Goal: Information Seeking & Learning: Learn about a topic

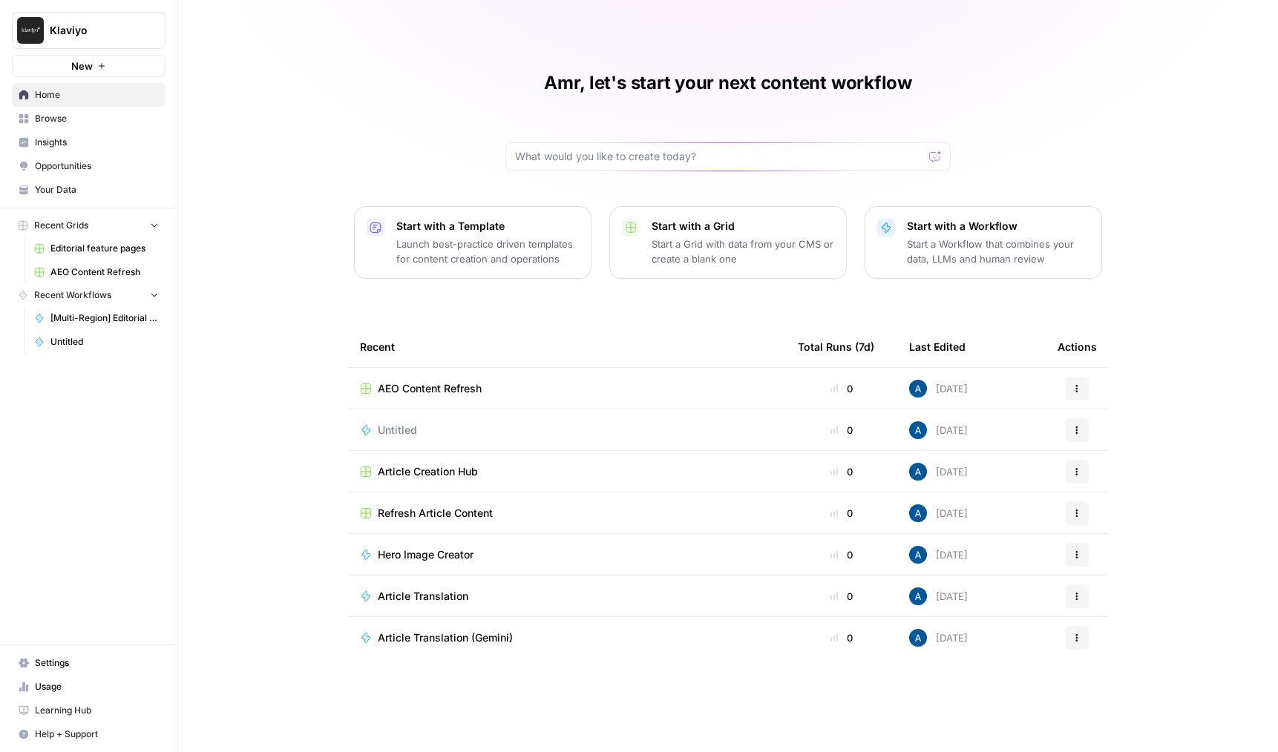
click at [440, 384] on span "AEO Content Refresh" at bounding box center [430, 388] width 104 height 15
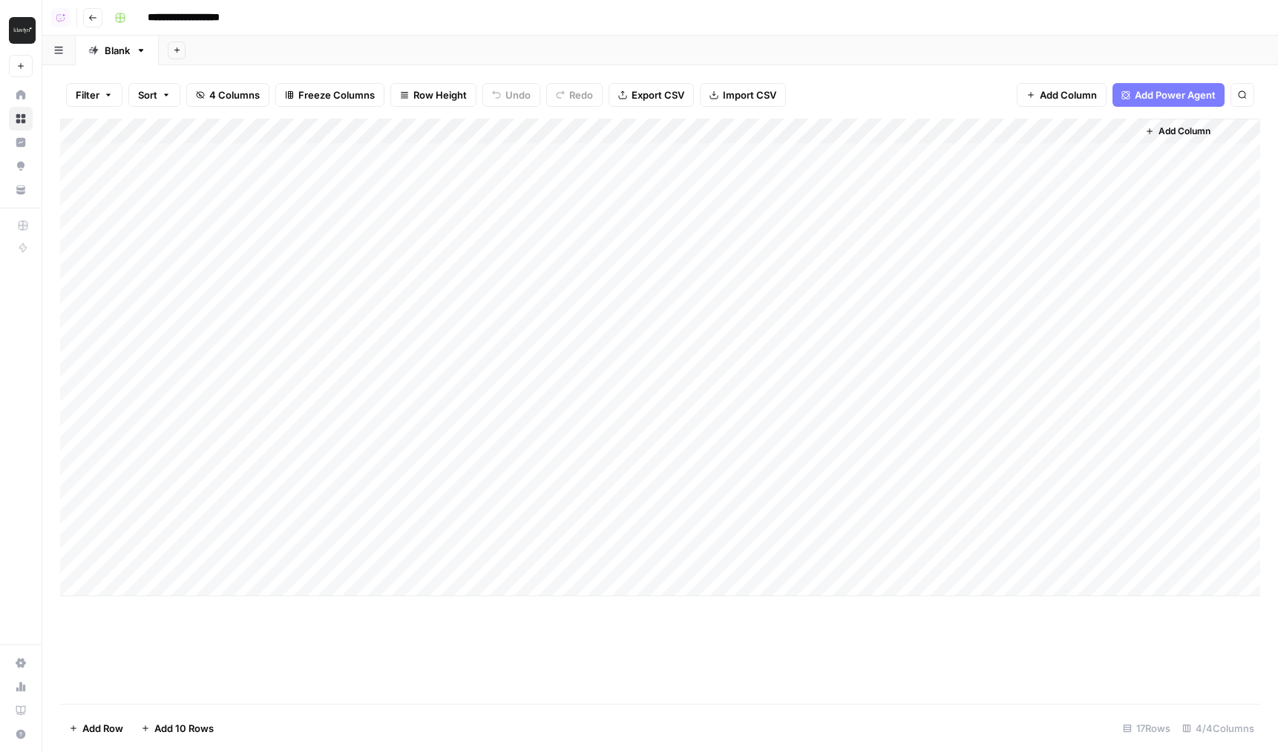
click at [1024, 135] on div "Add Column" at bounding box center [660, 358] width 1200 height 478
click at [810, 612] on div "Add Column" at bounding box center [660, 411] width 1200 height 585
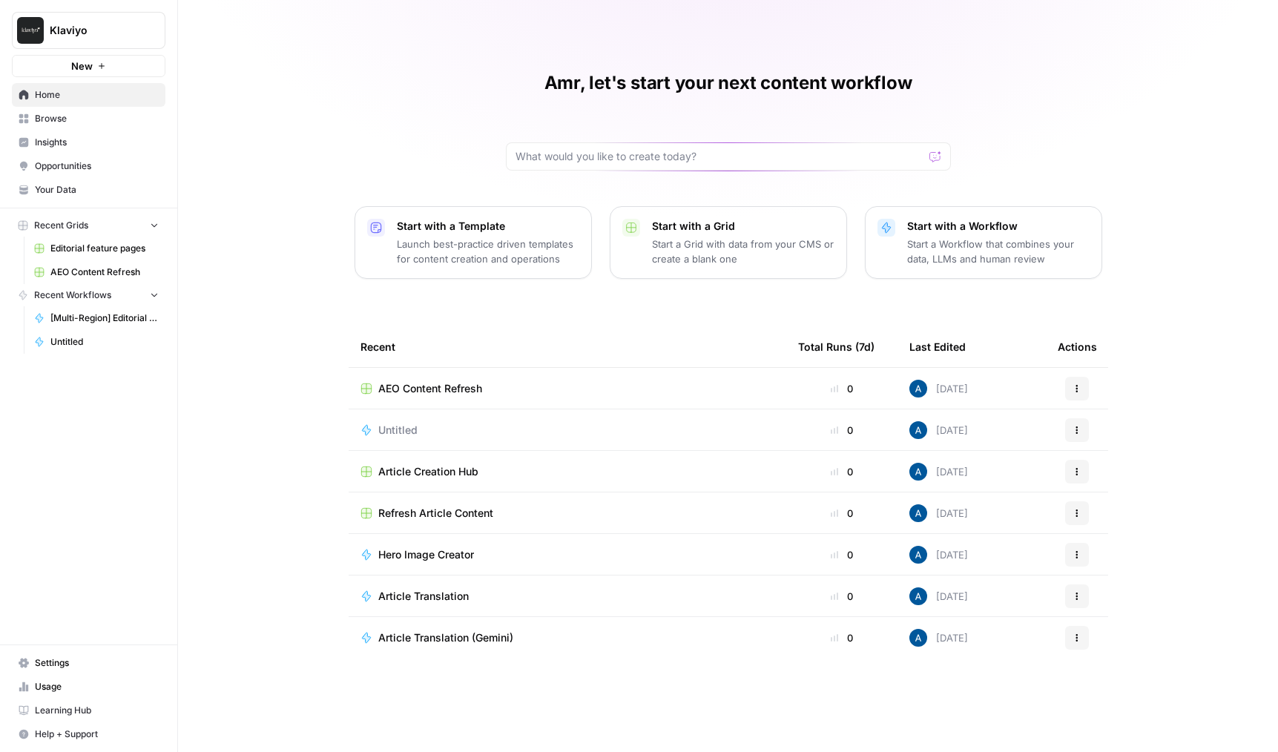
click at [62, 132] on link "Insights" at bounding box center [89, 143] width 154 height 24
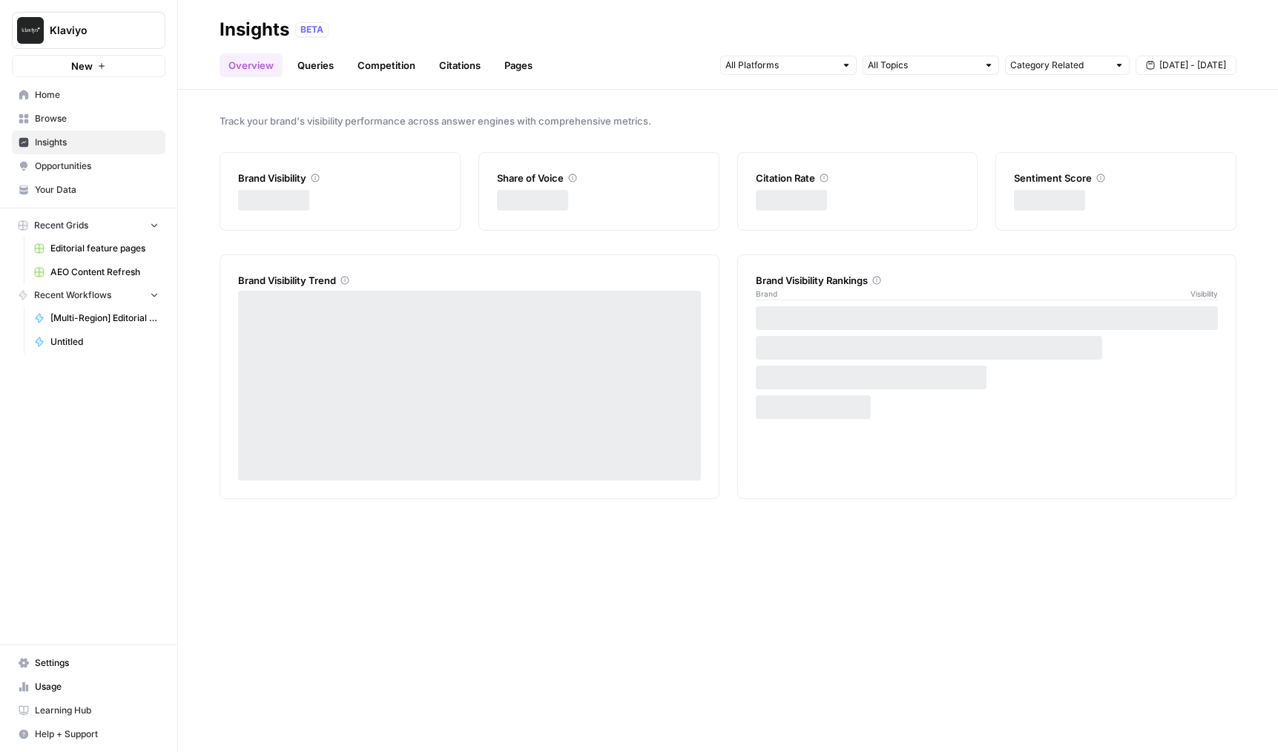
click at [74, 112] on span "Browse" at bounding box center [97, 118] width 124 height 13
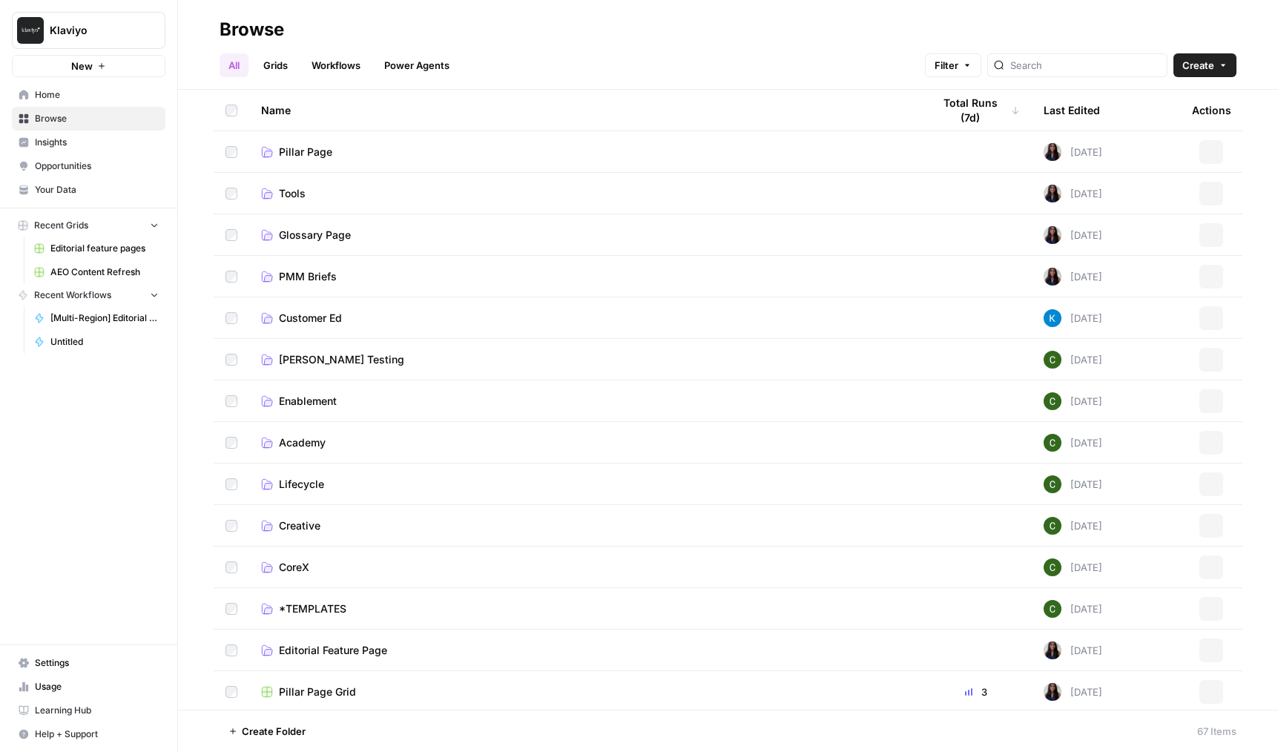
click at [56, 162] on span "Opportunities" at bounding box center [97, 166] width 124 height 13
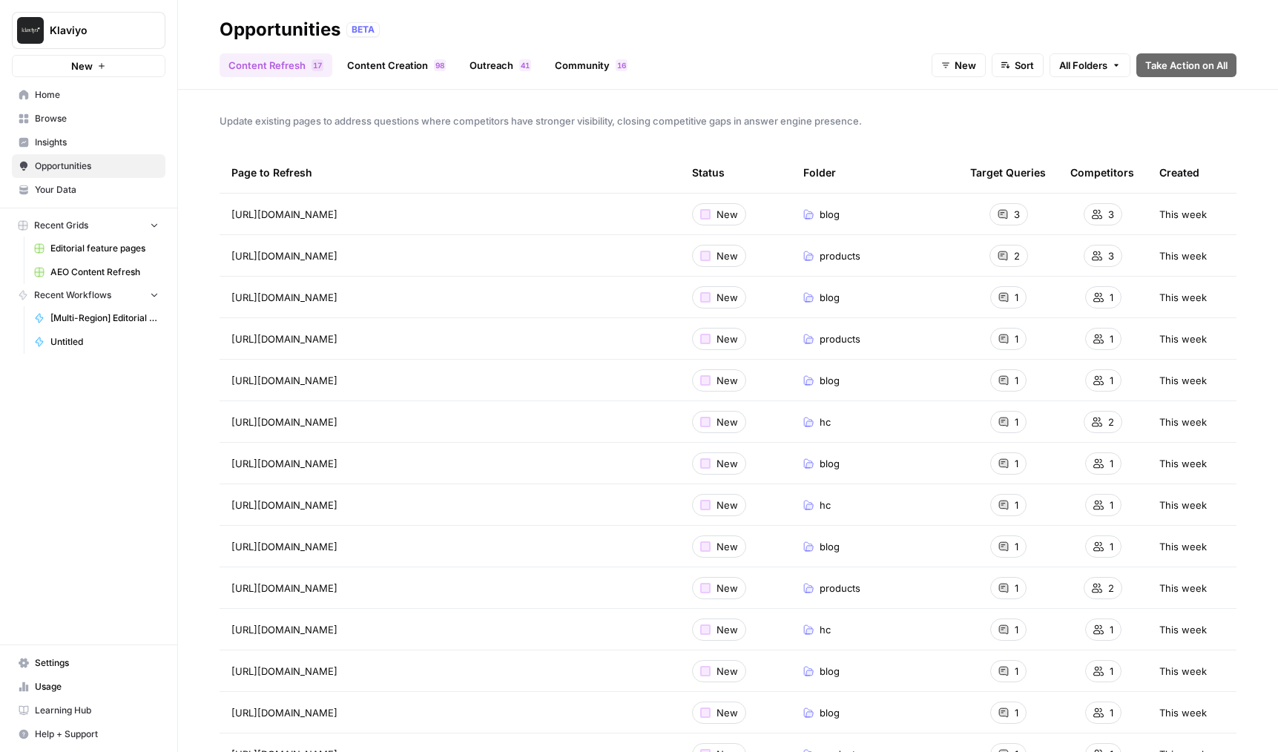
click at [57, 183] on span "Your Data" at bounding box center [97, 189] width 124 height 13
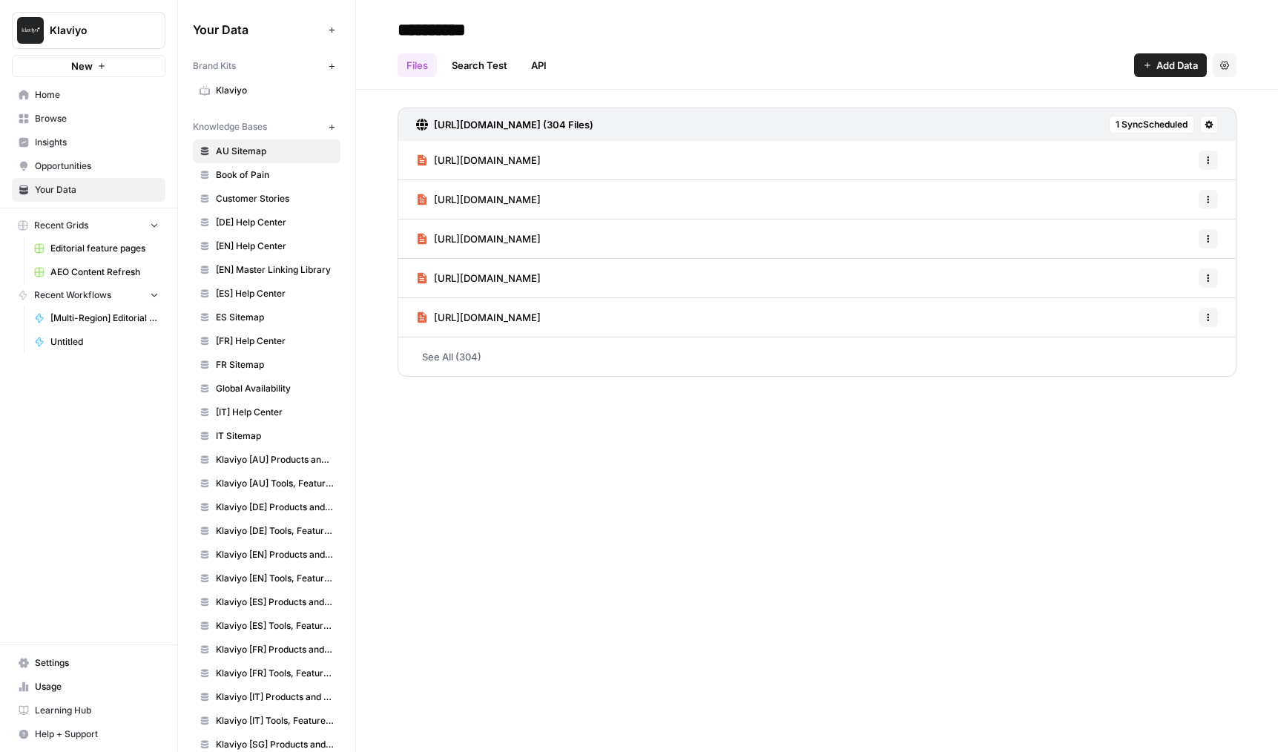
click at [246, 160] on link "AU Sitemap" at bounding box center [267, 151] width 148 height 24
click at [254, 171] on span "Book of Pain" at bounding box center [275, 174] width 118 height 13
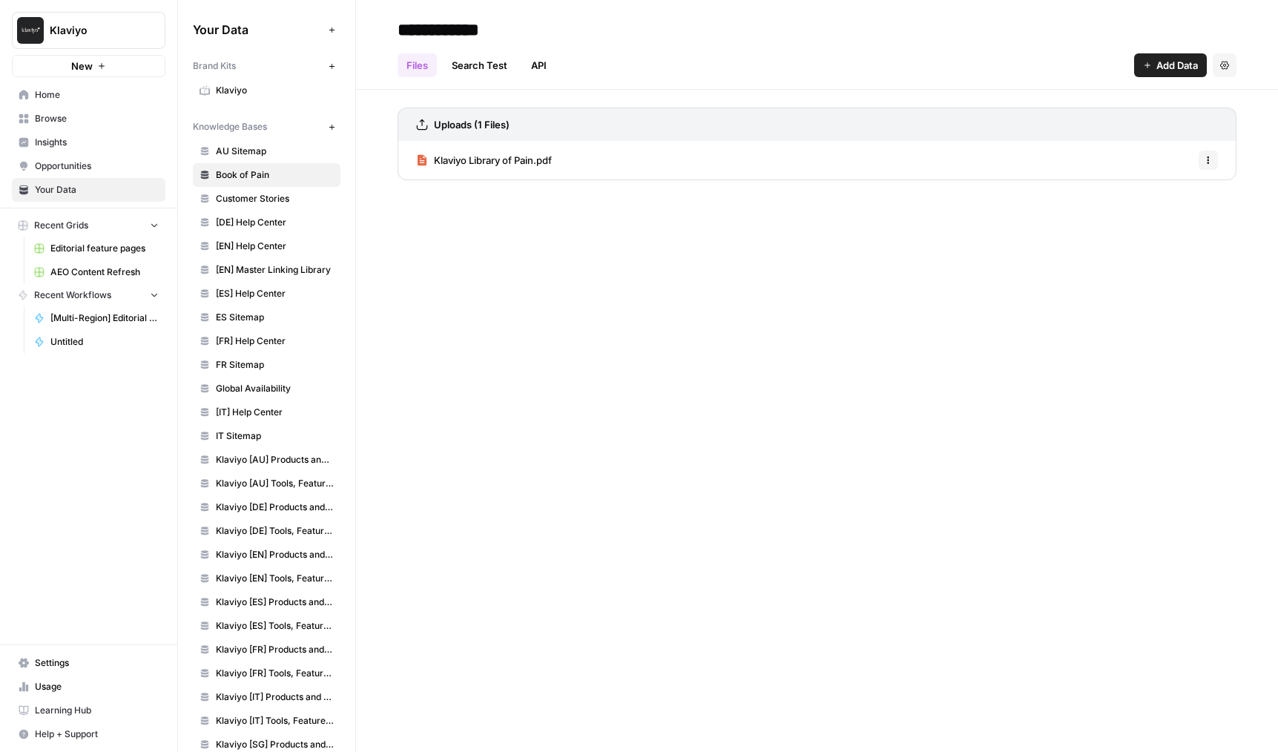
click at [249, 95] on span "Klaviyo" at bounding box center [275, 90] width 118 height 13
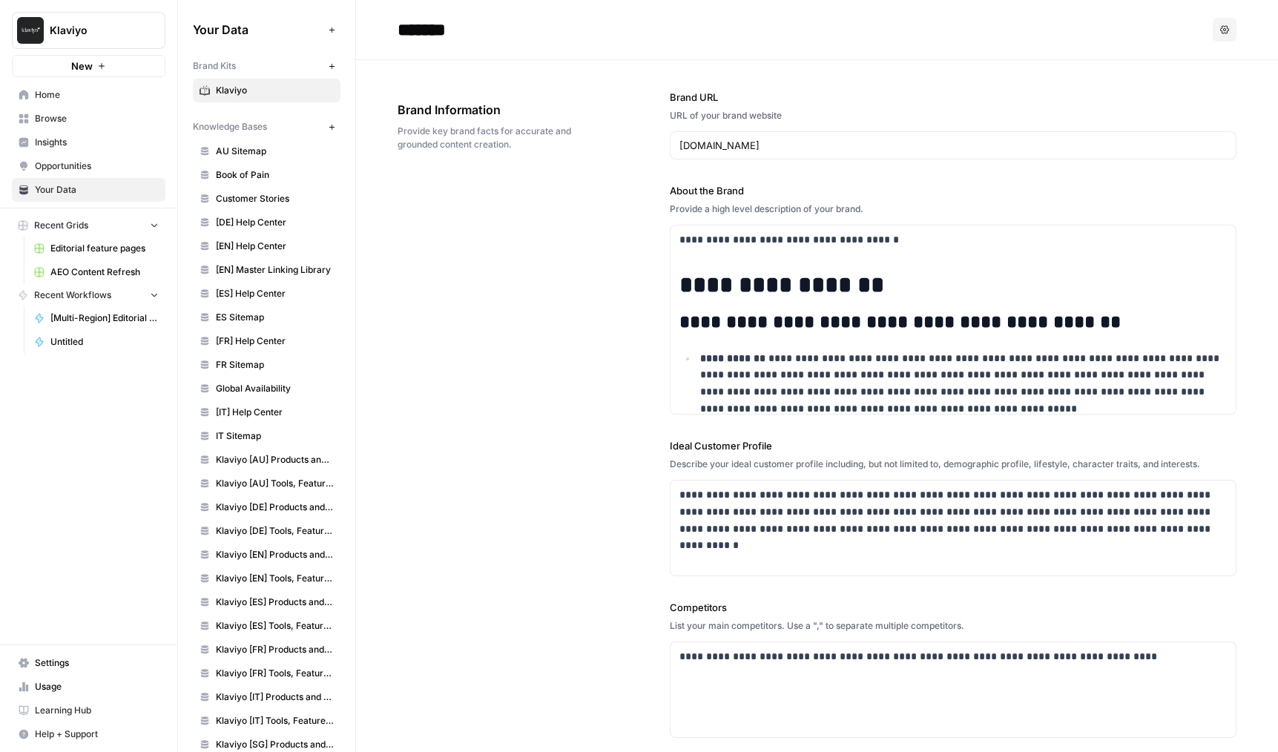
click at [269, 202] on span "Customer Stories" at bounding box center [275, 198] width 118 height 13
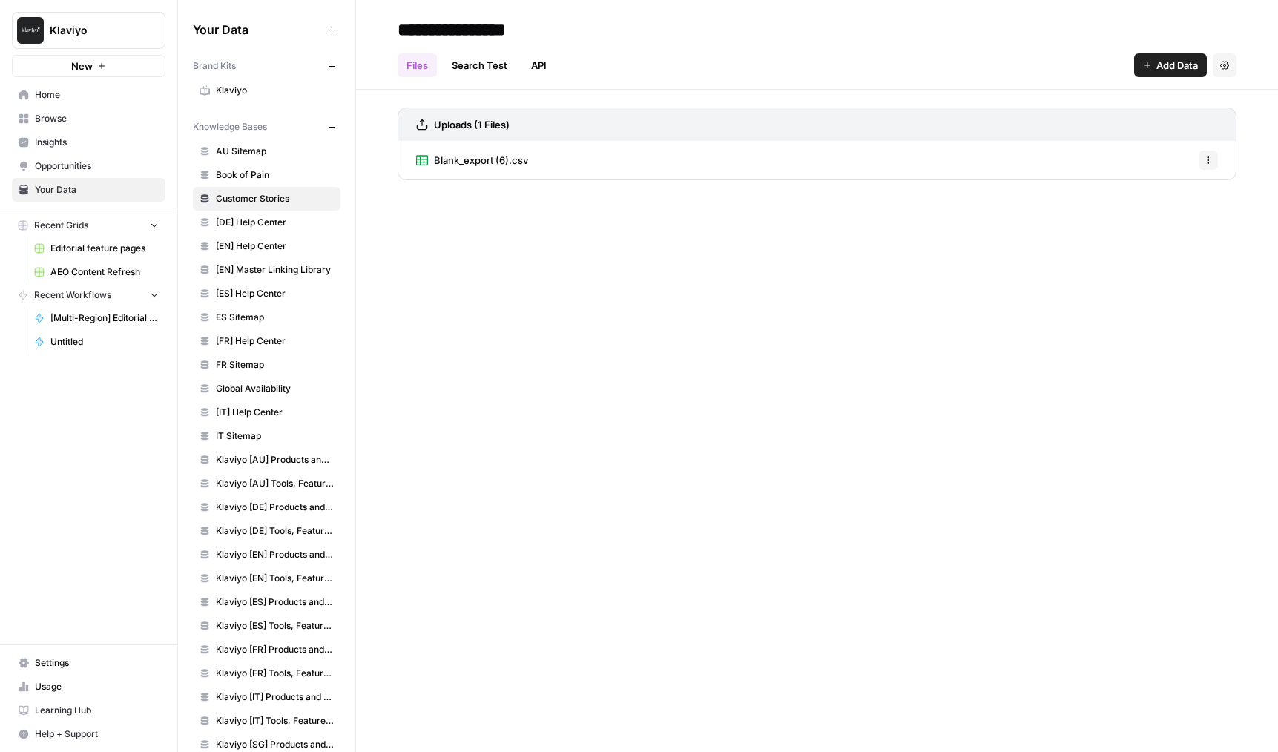
click at [254, 252] on span "[EN] Help Center" at bounding box center [275, 246] width 118 height 13
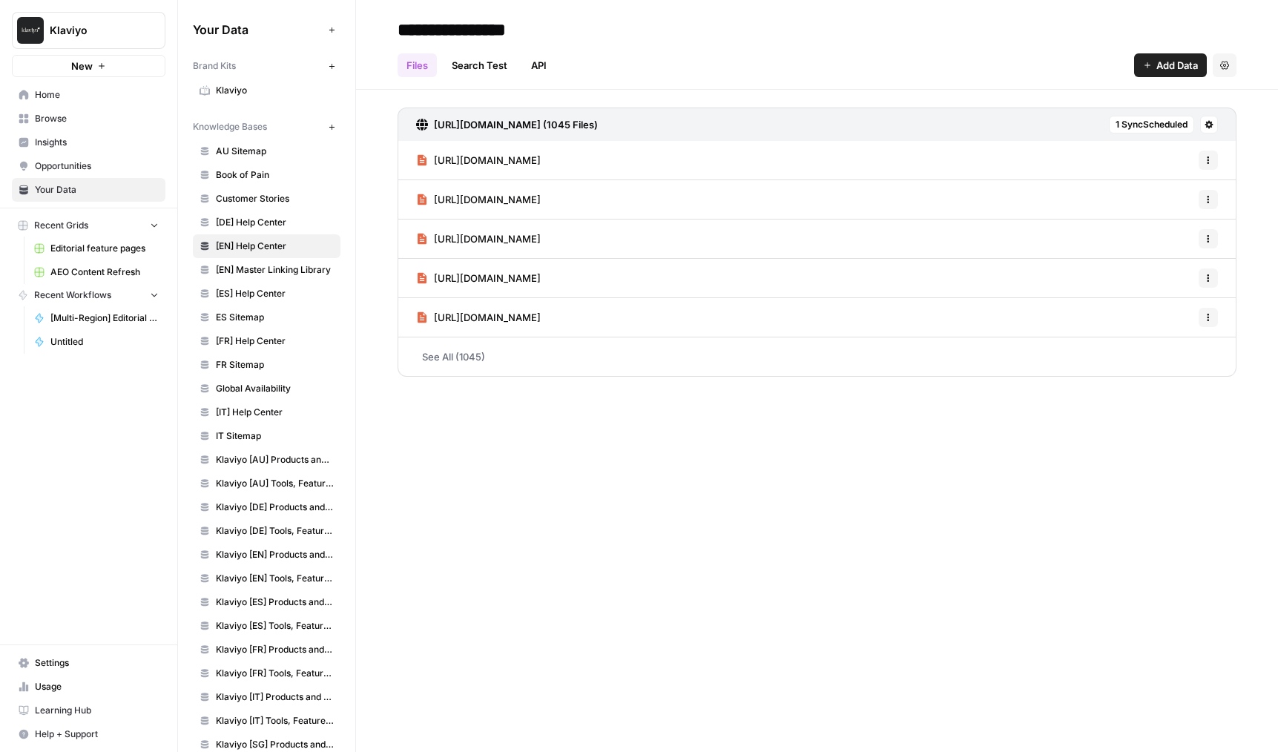
click at [249, 156] on span "AU Sitemap" at bounding box center [275, 151] width 118 height 13
click at [265, 95] on span "Klaviyo" at bounding box center [275, 90] width 118 height 13
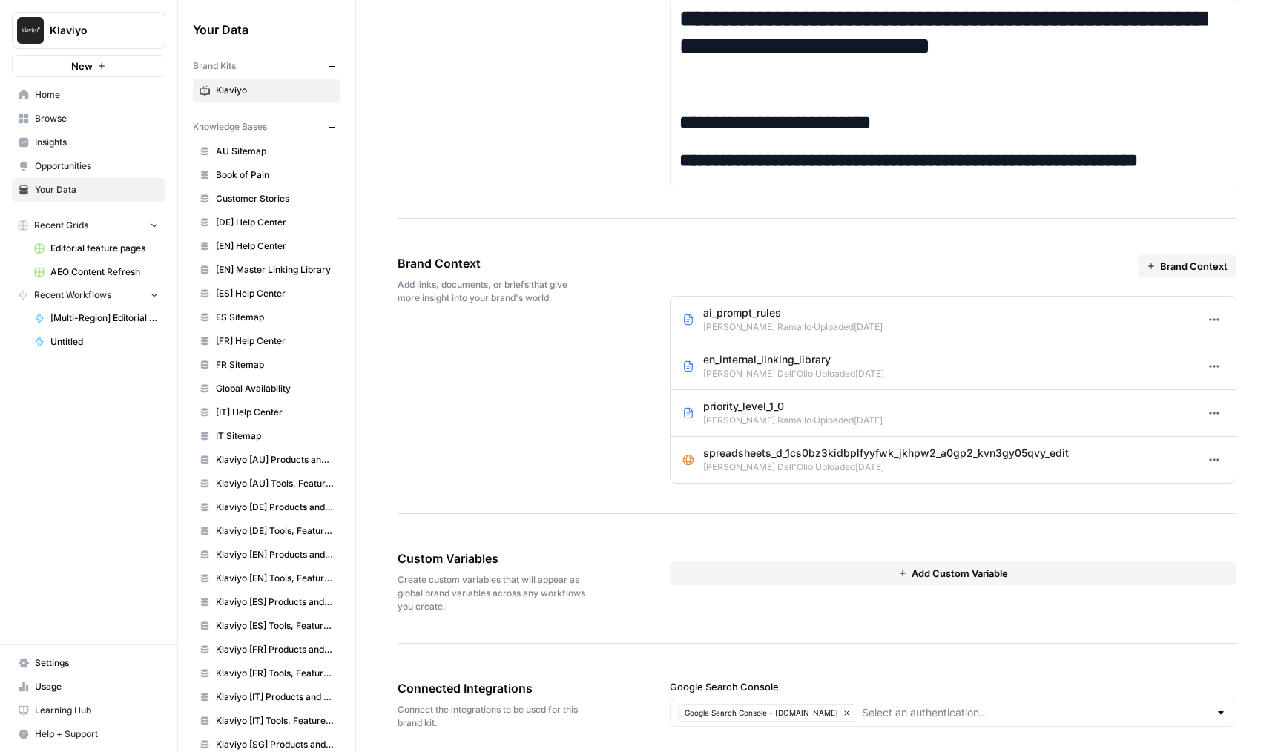
scroll to position [2543, 0]
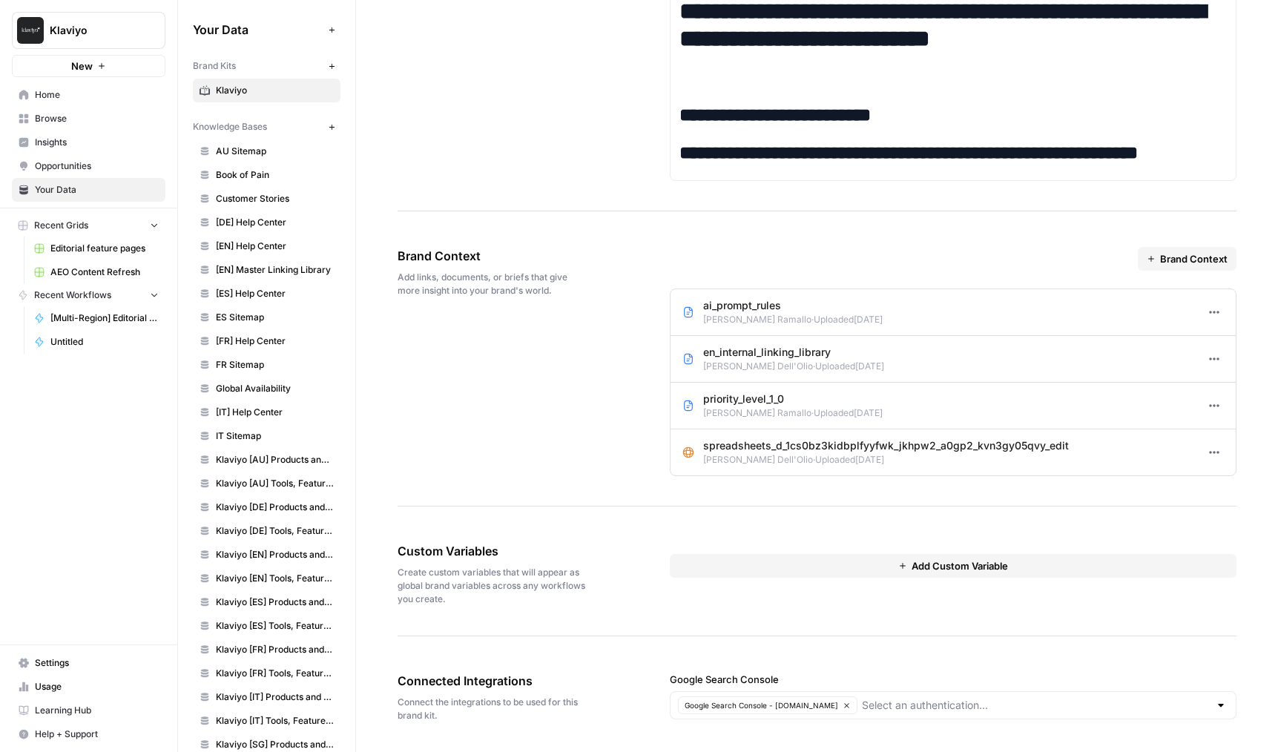
click at [867, 669] on div "Google Search Console Google Search Console - klaviyo.com" at bounding box center [953, 698] width 567 height 110
click at [289, 461] on span "Klaviyo [AU] Products and Solutions" at bounding box center [275, 459] width 118 height 13
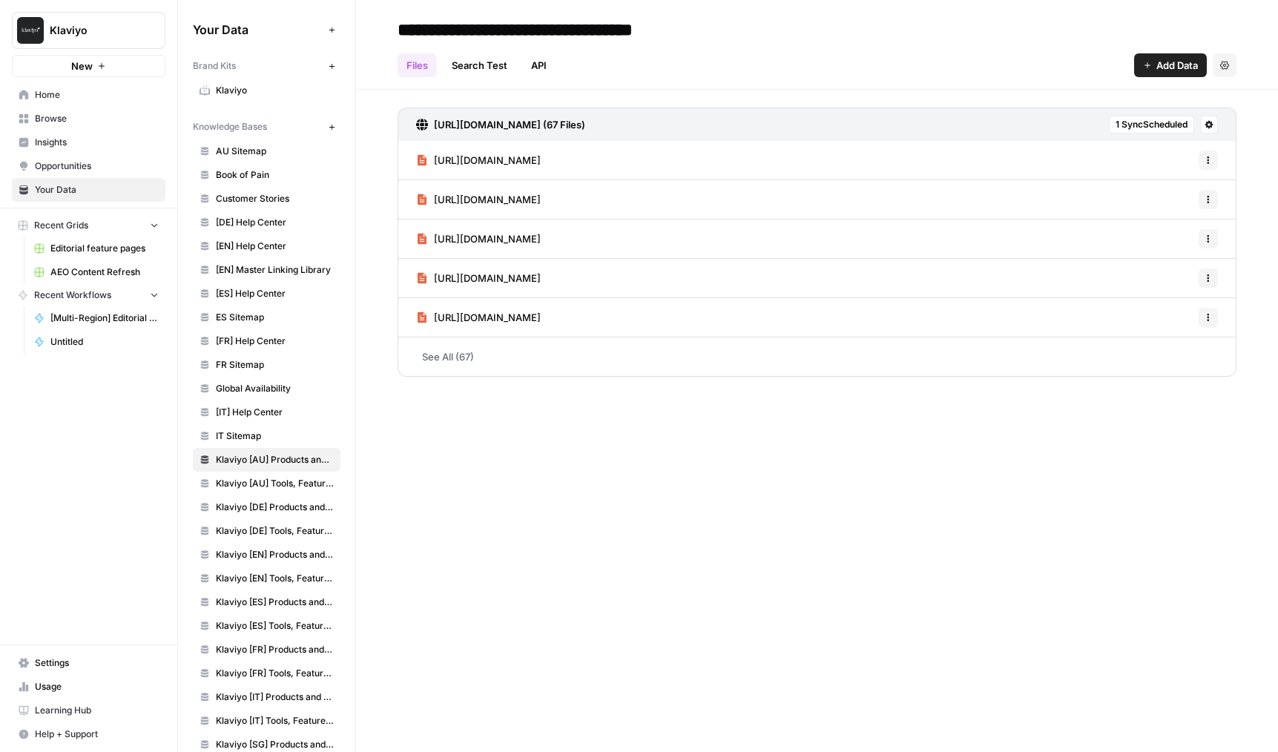
click at [1231, 62] on button "Settings" at bounding box center [1225, 65] width 24 height 24
click at [968, 88] on header "**********" at bounding box center [817, 45] width 922 height 90
